Goal: Task Accomplishment & Management: Manage account settings

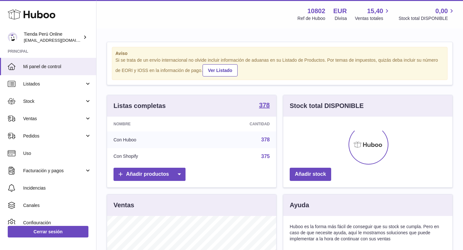
scroll to position [100, 169]
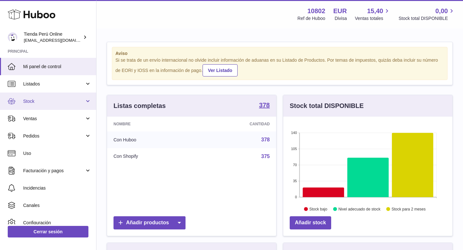
click at [43, 103] on span "Stock" at bounding box center [53, 101] width 61 height 6
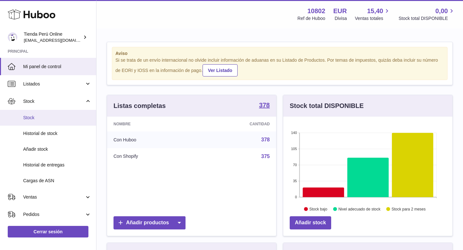
click at [45, 117] on span "Stock" at bounding box center [57, 118] width 68 height 6
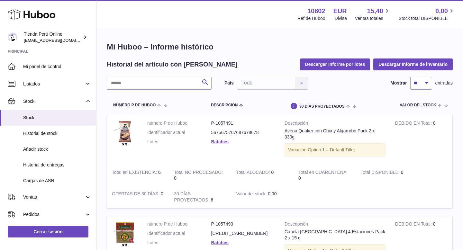
click at [124, 84] on input "text" at bounding box center [159, 83] width 105 height 13
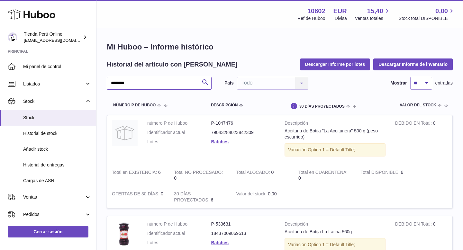
type input "********"
drag, startPoint x: 210, startPoint y: 123, endPoint x: 240, endPoint y: 123, distance: 29.6
click at [240, 123] on dl "número P de Huboo P-1047476 Identificador actual 79043284023842309 Lotes Batches" at bounding box center [211, 134] width 128 height 28
copy dl "número P de Huboo P-1047476"
drag, startPoint x: 284, startPoint y: 131, endPoint x: 304, endPoint y: 137, distance: 21.4
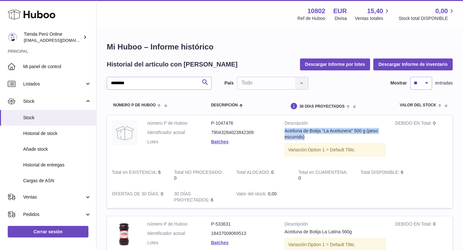
click at [304, 137] on td "Descripción Aceituna de Botija "La Aceitunera" 500 g (peso escurrido) Variación…" at bounding box center [335, 139] width 111 height 49
copy div "Aceituna de Botija "La Aceitunera" 500 g (peso escurrido)"
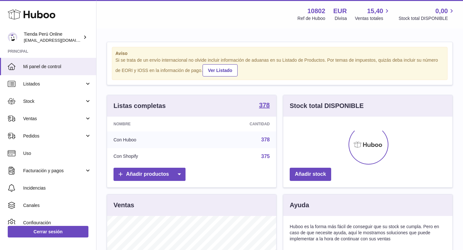
scroll to position [100, 169]
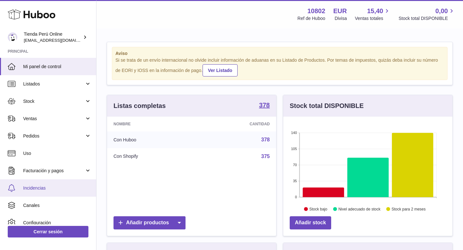
click at [44, 186] on span "Incidencias" at bounding box center [57, 188] width 68 height 6
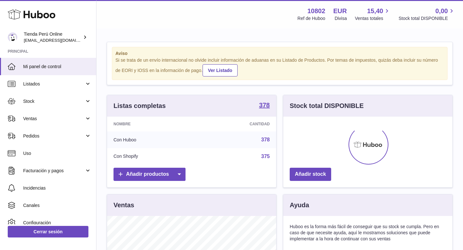
scroll to position [100, 169]
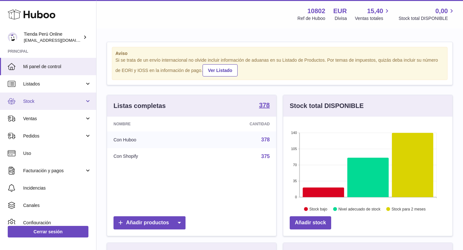
click at [54, 98] on span "Stock" at bounding box center [53, 101] width 61 height 6
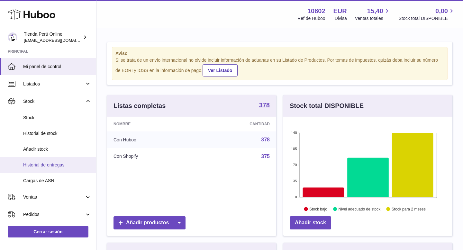
click at [61, 162] on span "Historial de entregas" at bounding box center [57, 165] width 68 height 6
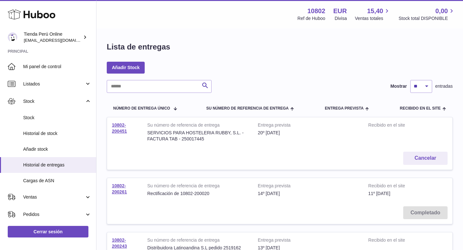
click at [121, 128] on td "10802-200451" at bounding box center [124, 132] width 35 height 30
click at [121, 130] on link "10802-200451" at bounding box center [119, 128] width 15 height 11
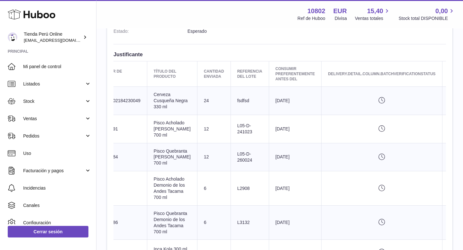
scroll to position [0, 115]
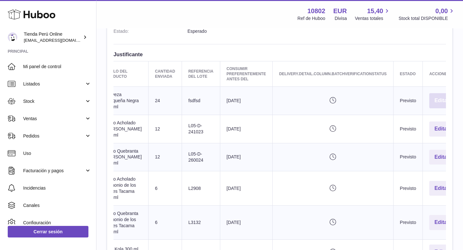
click at [429, 101] on button "Editar" at bounding box center [441, 100] width 25 height 15
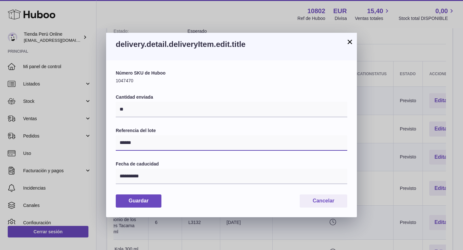
drag, startPoint x: 148, startPoint y: 144, endPoint x: 110, endPoint y: 144, distance: 38.3
click at [110, 144] on div "**********" at bounding box center [231, 138] width 251 height 157
paste input "****"
type input "**********"
click at [186, 131] on label "Referencia del lote" at bounding box center [232, 131] width 232 height 6
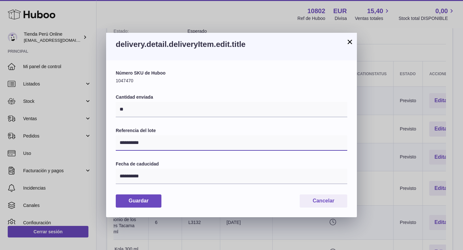
click at [186, 135] on input "**********" at bounding box center [232, 142] width 232 height 15
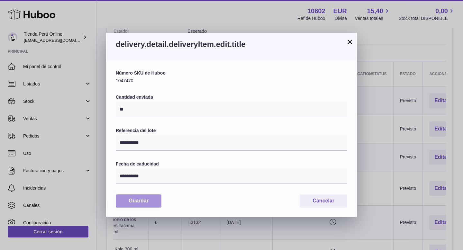
click at [147, 200] on button "Guardar" at bounding box center [139, 201] width 46 height 13
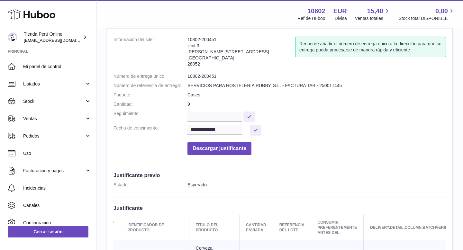
scroll to position [0, 0]
